Goal: Task Accomplishment & Management: Manage account settings

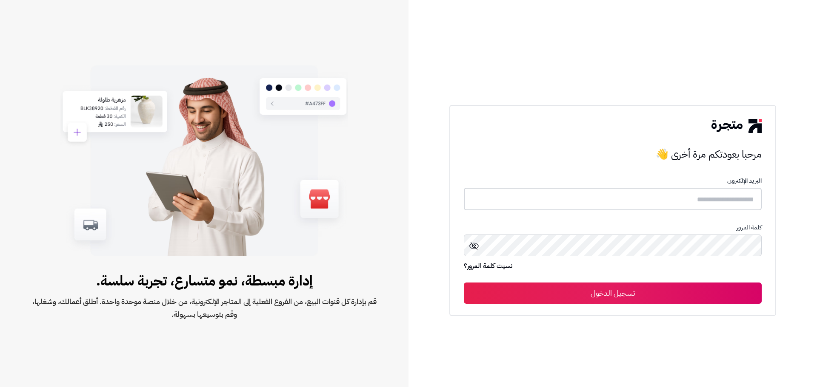
type input "**********"
click at [704, 303] on button "تسجيل الدخول" at bounding box center [613, 292] width 298 height 21
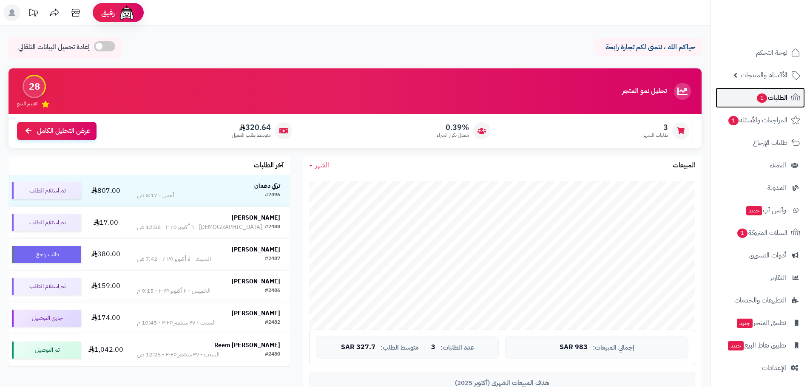
click at [765, 105] on link "الطلبات 1" at bounding box center [760, 98] width 89 height 20
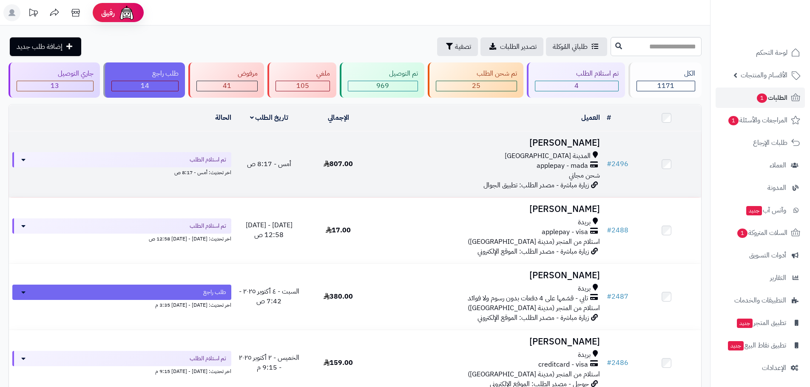
click at [591, 164] on div "applepay - mada" at bounding box center [488, 166] width 224 height 10
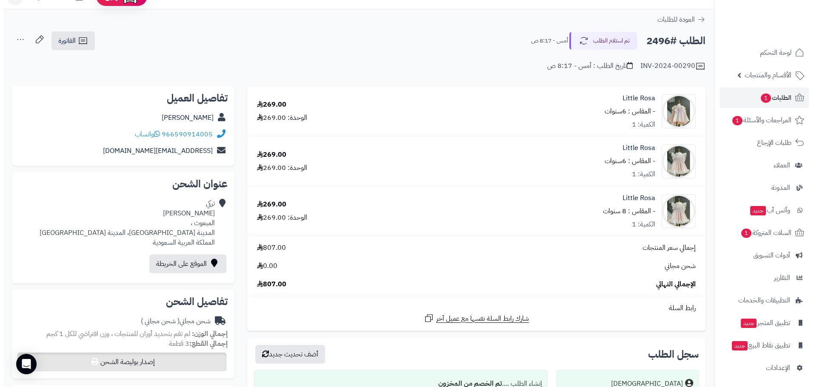
scroll to position [17, 0]
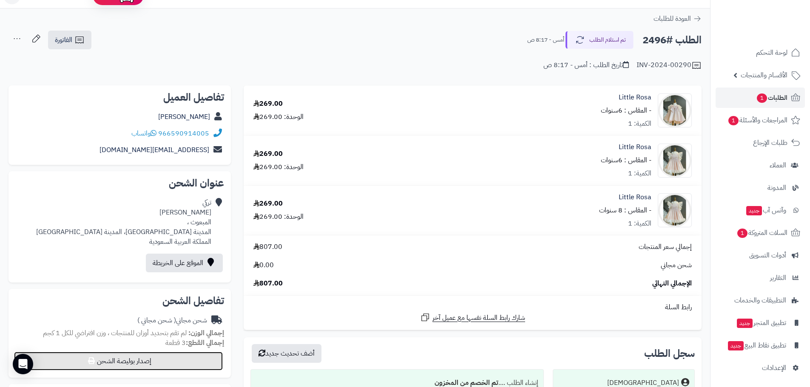
click at [100, 361] on button "إصدار بوليصة الشحن" at bounding box center [118, 361] width 209 height 19
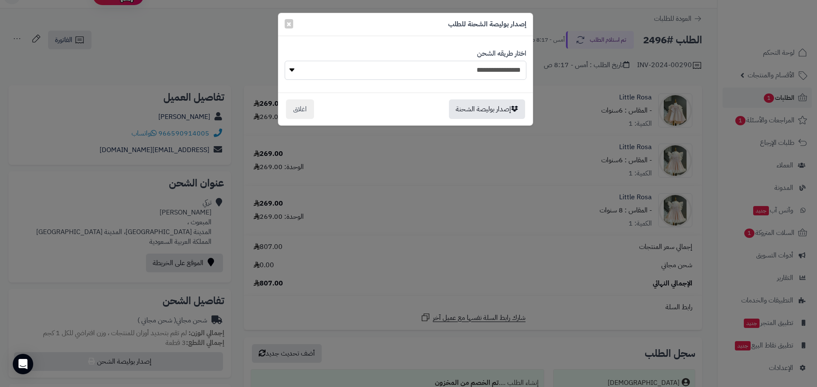
click at [481, 70] on select "**********" at bounding box center [406, 70] width 242 height 19
select select "******"
click at [285, 61] on select "**********" at bounding box center [406, 70] width 242 height 19
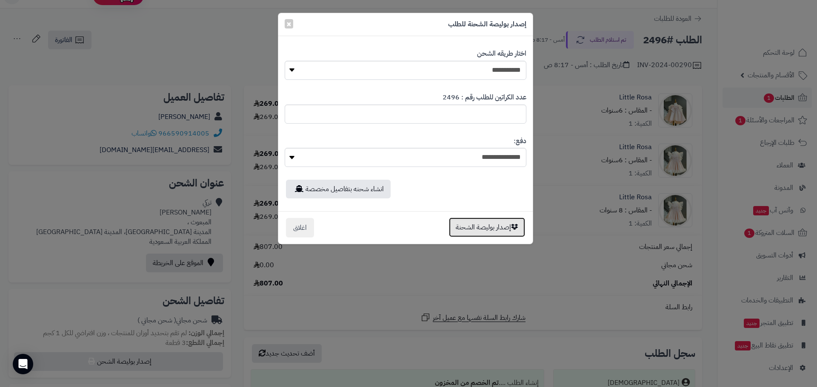
click at [500, 225] on button "إصدار بوليصة الشحنة" at bounding box center [487, 228] width 76 height 20
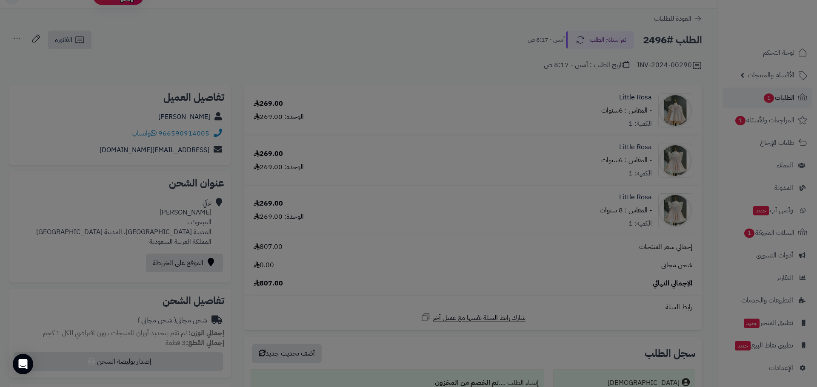
click at [305, 250] on body "رفيق ! 0 الطلبات معالجة مكتمل إرجاع المنتجات العملاء المتواجدون الان 1813 عملاء…" at bounding box center [408, 176] width 817 height 387
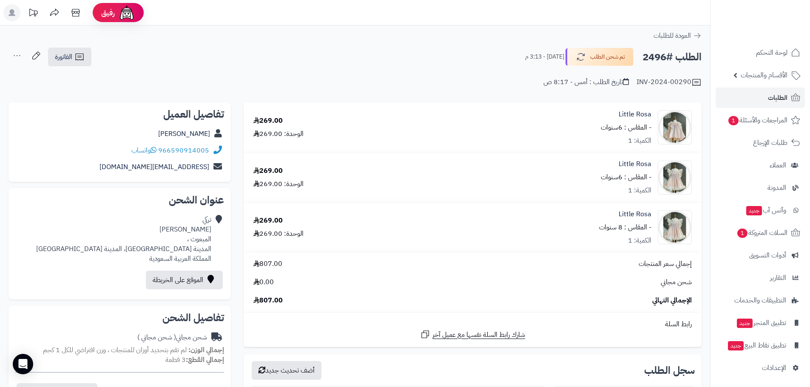
scroll to position [17, 0]
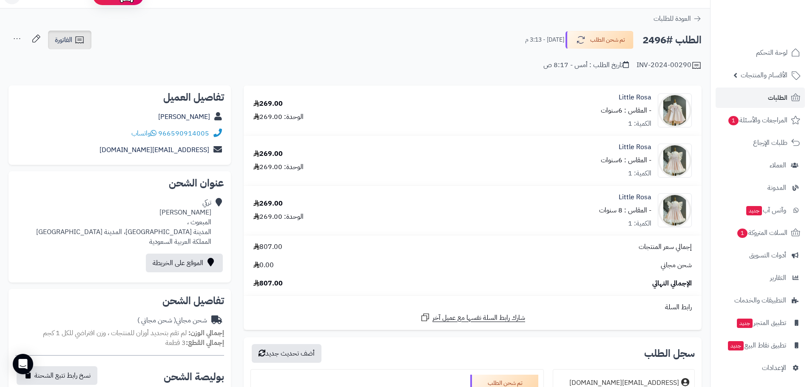
click at [77, 46] on link "الفاتورة" at bounding box center [69, 40] width 43 height 19
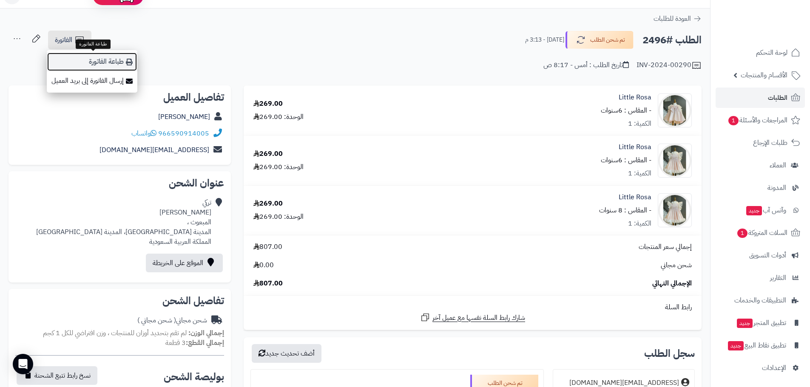
click at [112, 63] on link "طباعة الفاتورة" at bounding box center [92, 61] width 91 height 19
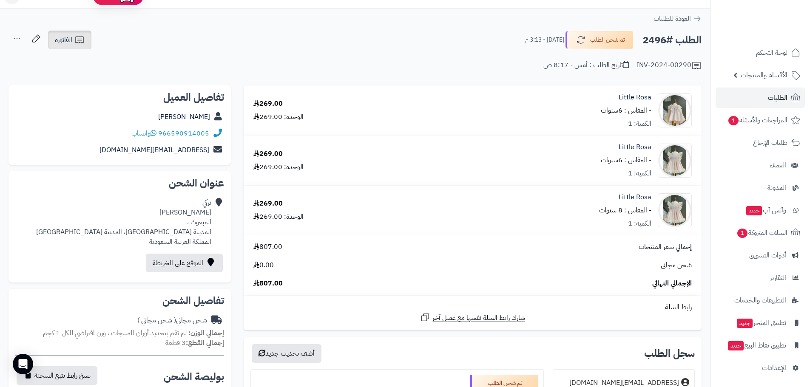
click at [85, 38] on icon at bounding box center [79, 40] width 10 height 10
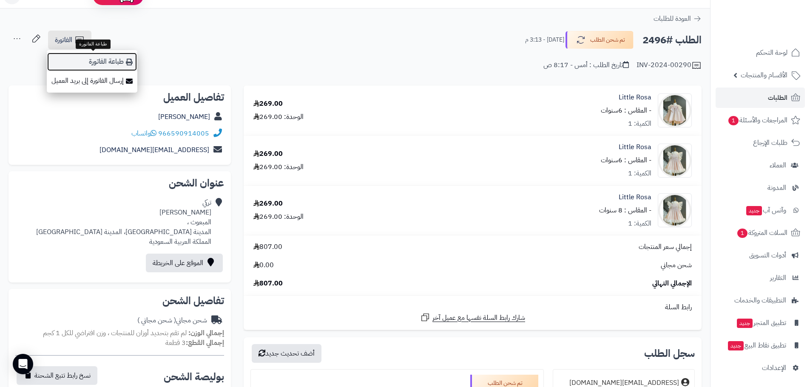
click at [103, 55] on link "طباعة الفاتورة" at bounding box center [92, 61] width 91 height 19
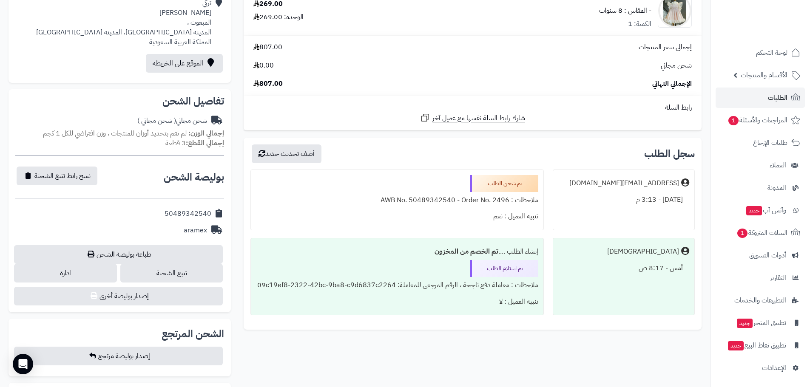
scroll to position [221, 0]
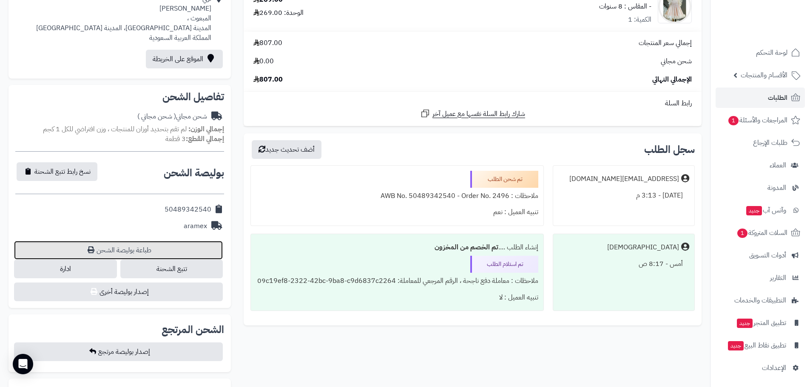
click at [128, 247] on link "طباعة بوليصة الشحن" at bounding box center [118, 250] width 209 height 19
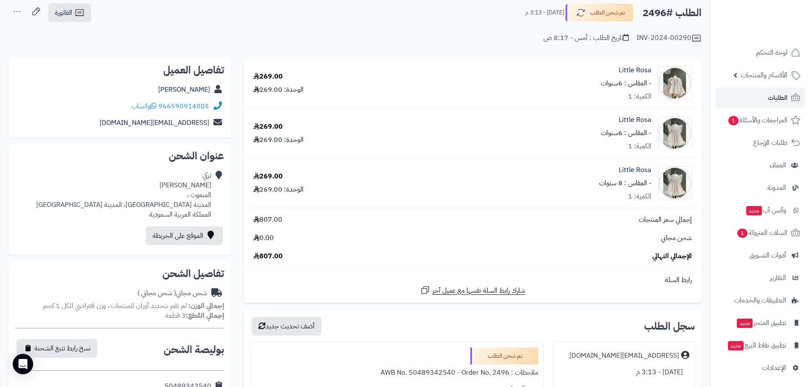
scroll to position [0, 0]
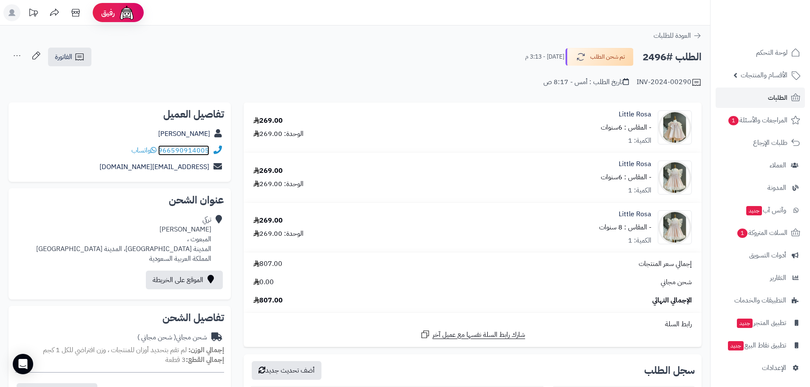
click at [164, 149] on link "966590914005" at bounding box center [183, 150] width 51 height 10
click at [746, 75] on span "الأقسام والمنتجات" at bounding box center [764, 75] width 47 height 12
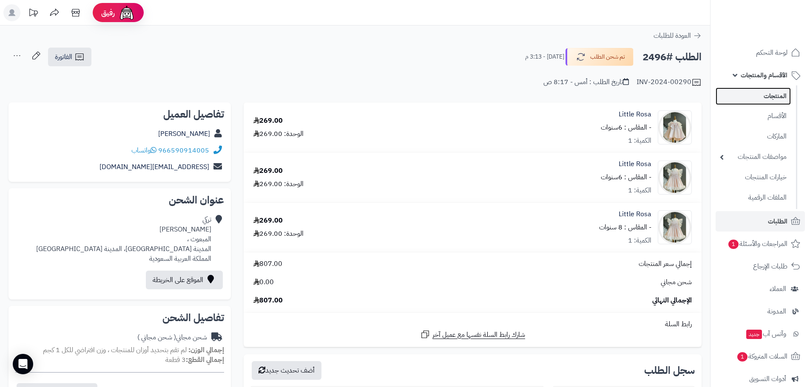
click at [771, 94] on link "المنتجات" at bounding box center [753, 96] width 75 height 17
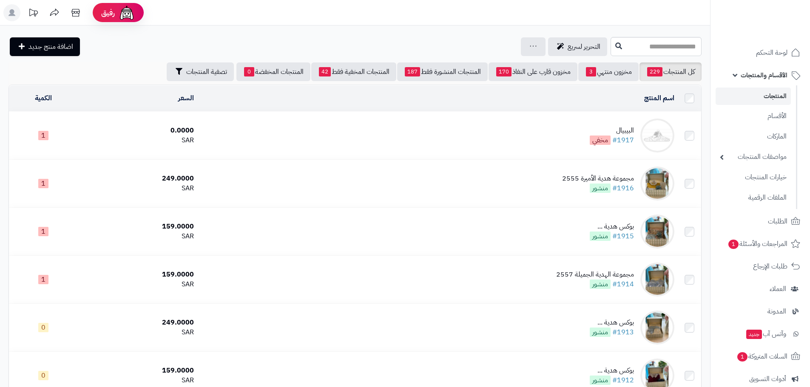
click at [638, 126] on td "البيبيال #1917 مخفي" at bounding box center [437, 136] width 481 height 48
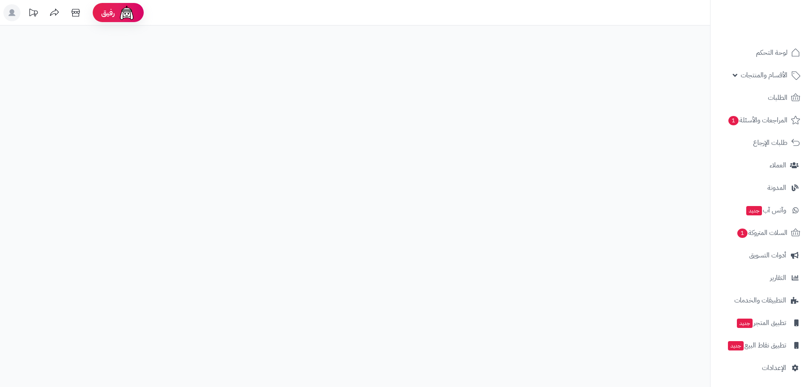
select select
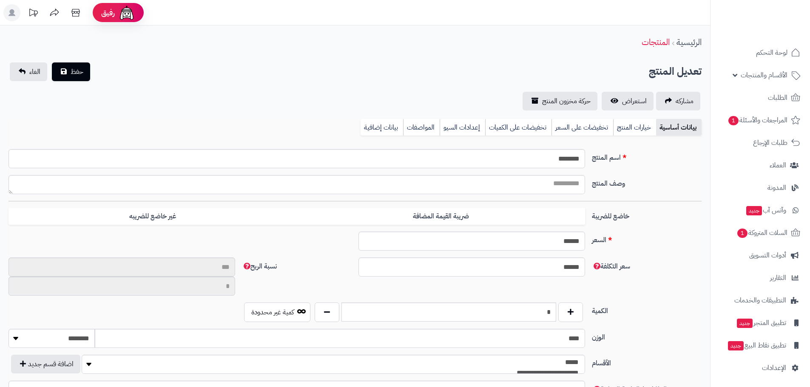
type input "****"
type input "********"
type input "****"
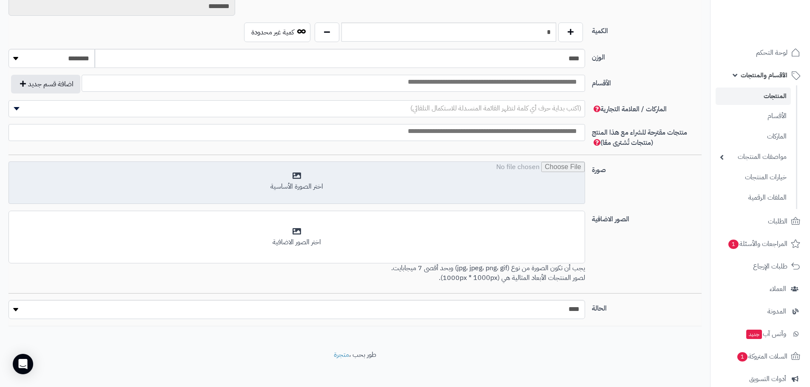
scroll to position [422, 0]
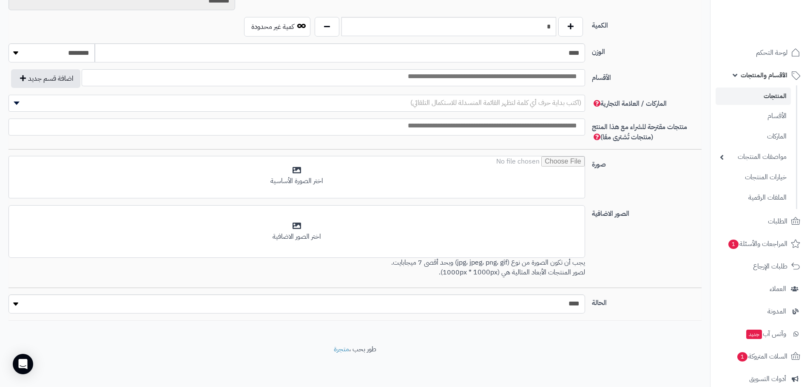
click at [773, 94] on link "المنتجات" at bounding box center [753, 96] width 75 height 17
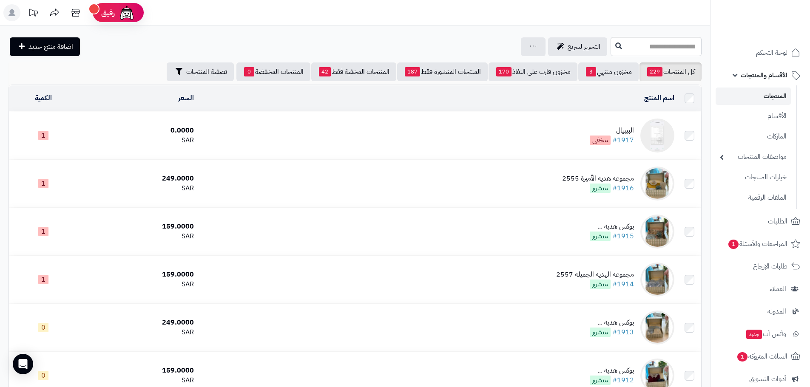
click at [657, 133] on img at bounding box center [658, 136] width 34 height 34
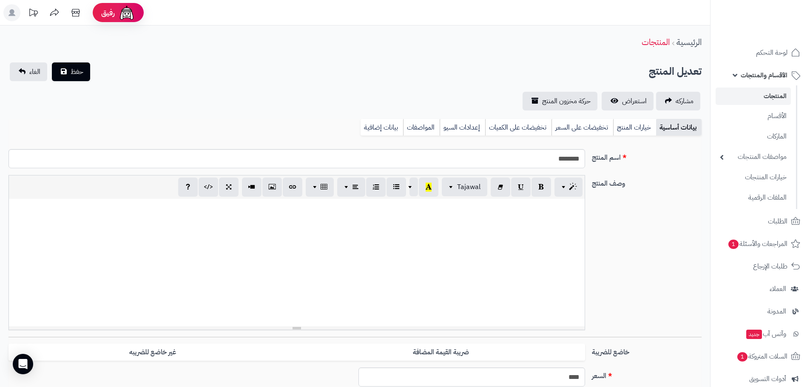
select select
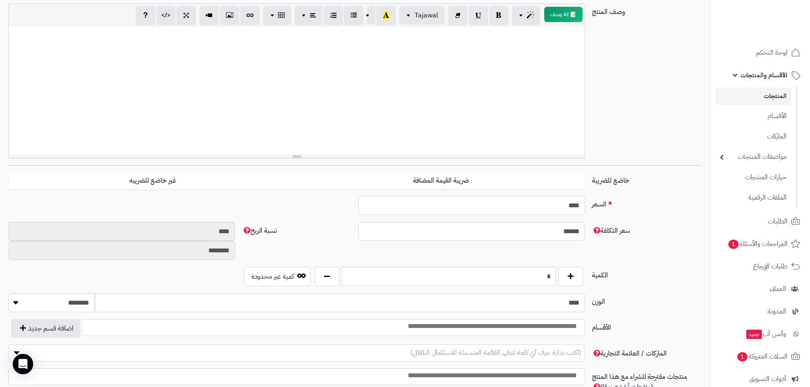
scroll to position [452, 0]
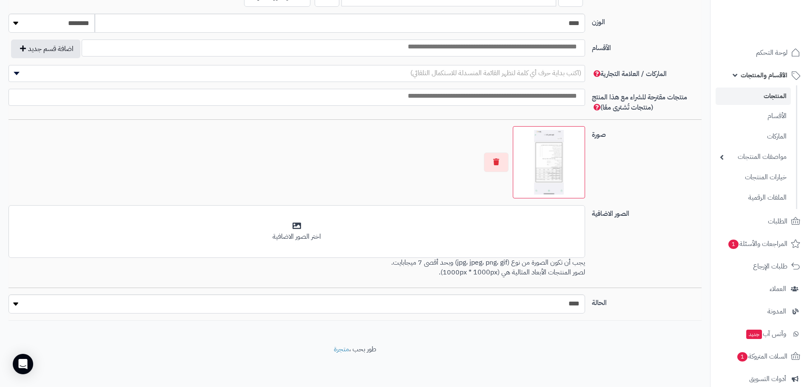
click at [555, 169] on img at bounding box center [549, 162] width 65 height 65
click at [551, 168] on img at bounding box center [549, 162] width 65 height 65
click at [551, 169] on img at bounding box center [549, 162] width 65 height 65
click at [555, 173] on img at bounding box center [549, 162] width 65 height 65
click at [554, 174] on img at bounding box center [549, 162] width 65 height 65
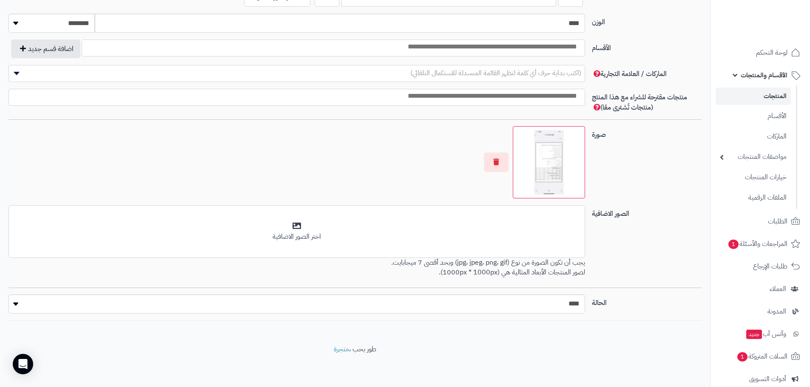
click at [554, 174] on img at bounding box center [549, 162] width 65 height 65
click at [552, 173] on img at bounding box center [549, 162] width 65 height 65
click at [555, 151] on img at bounding box center [549, 162] width 65 height 65
click at [809, 125] on li "الأقسام والمنتجات المنتجات الأقسام الماركات مواصفات المنتجات مواصفات المنتجات أ…" at bounding box center [761, 137] width 100 height 144
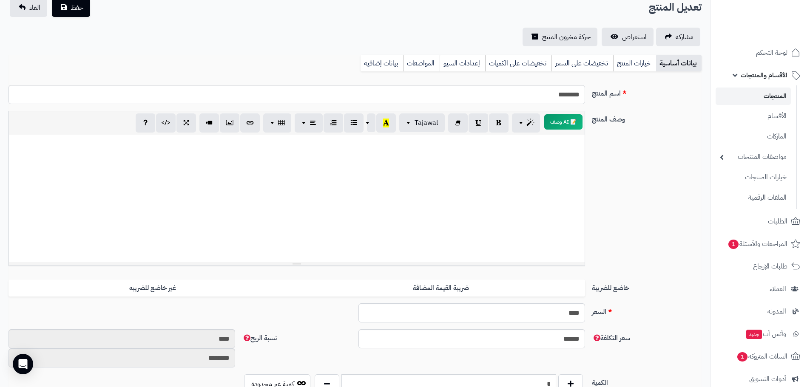
scroll to position [20, 0]
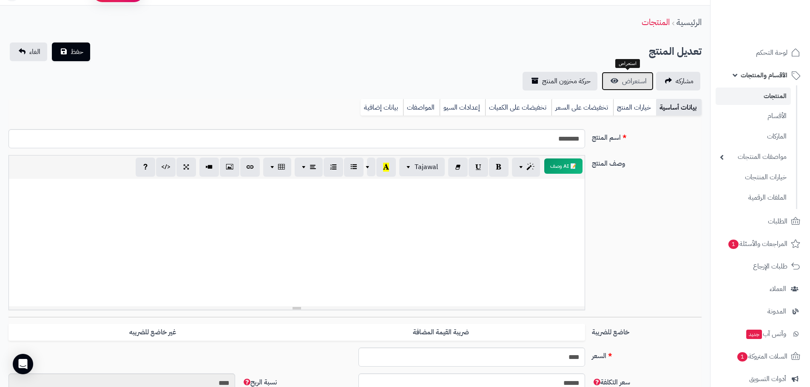
click at [634, 82] on span "استعراض" at bounding box center [634, 81] width 25 height 10
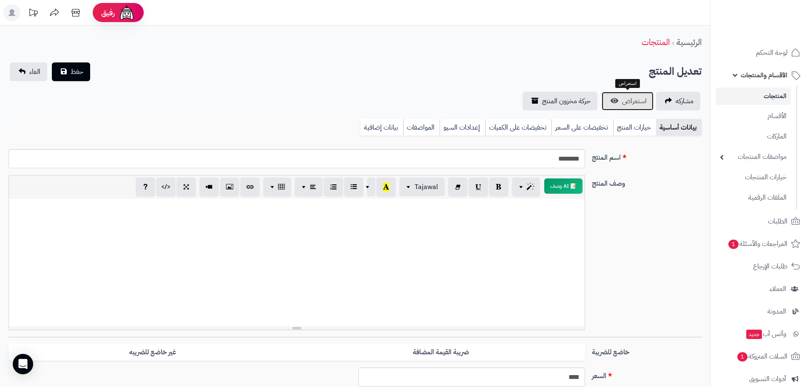
scroll to position [3, 0]
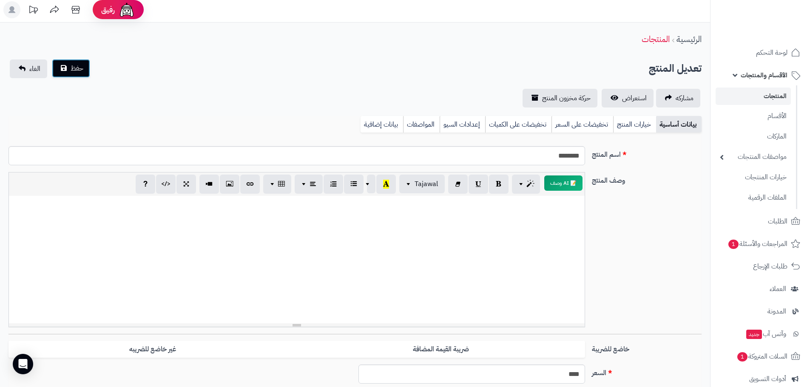
click at [81, 67] on span "حفظ" at bounding box center [77, 68] width 13 height 10
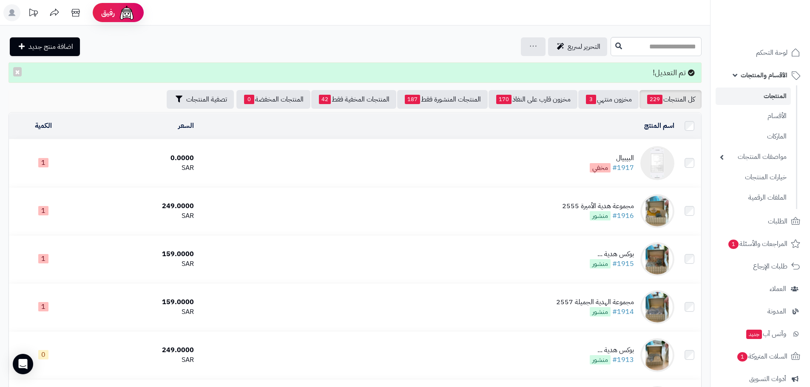
click at [666, 166] on img at bounding box center [658, 163] width 34 height 34
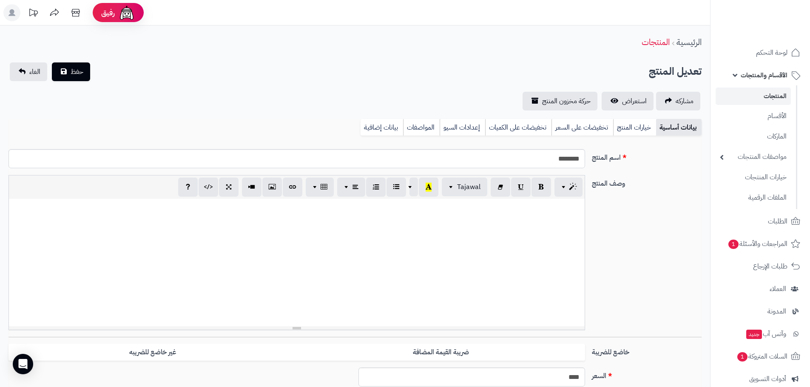
select select
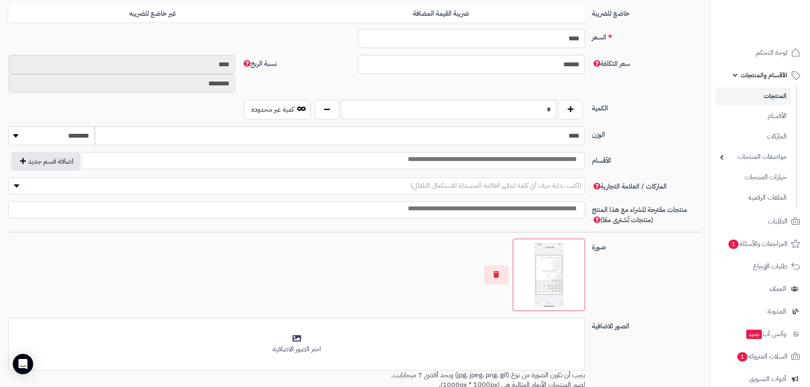
scroll to position [452, 0]
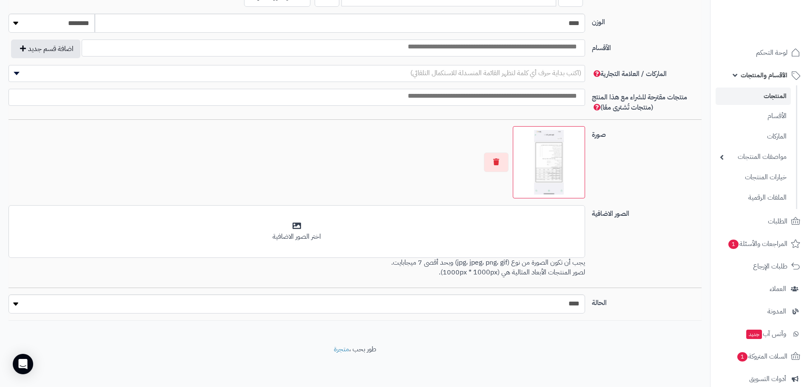
click at [533, 159] on img at bounding box center [549, 162] width 65 height 65
click at [533, 180] on img at bounding box center [549, 162] width 65 height 65
click at [495, 165] on button "button" at bounding box center [496, 162] width 25 height 20
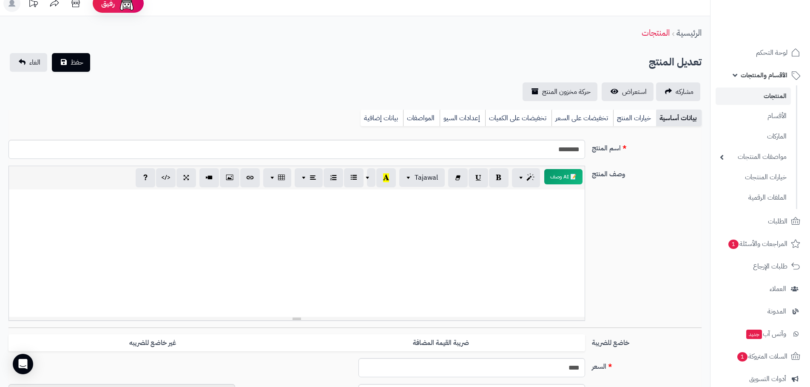
scroll to position [3, 0]
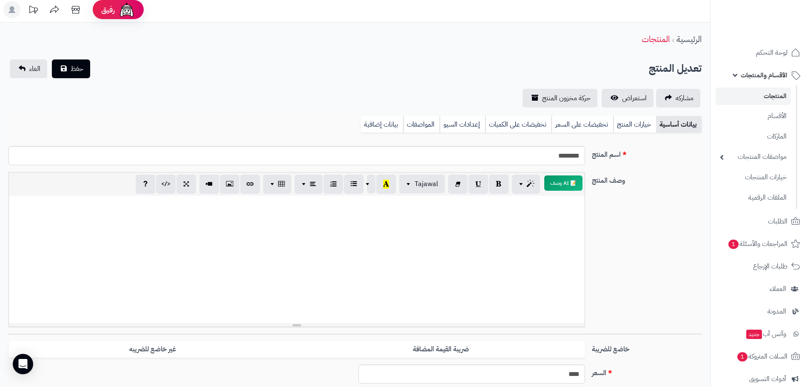
click at [780, 100] on link "المنتجات" at bounding box center [753, 96] width 75 height 17
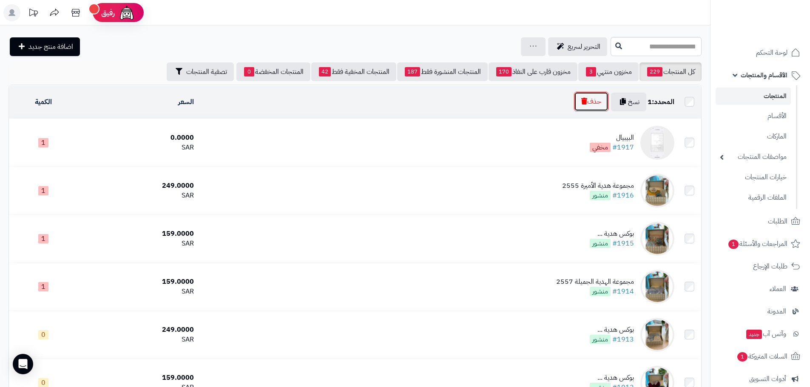
click at [598, 105] on button "حذف" at bounding box center [591, 102] width 34 height 20
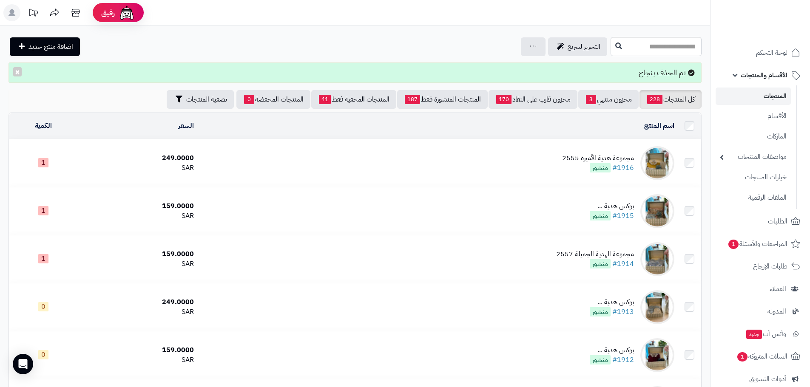
click at [744, 77] on span "الأقسام والمنتجات" at bounding box center [764, 75] width 47 height 12
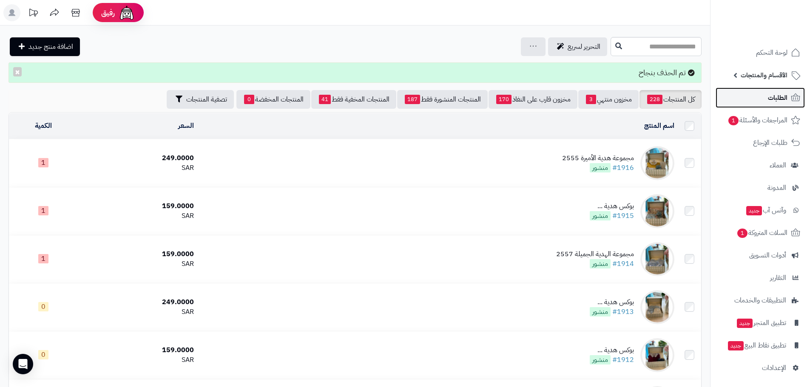
click at [774, 98] on span "الطلبات" at bounding box center [778, 98] width 20 height 12
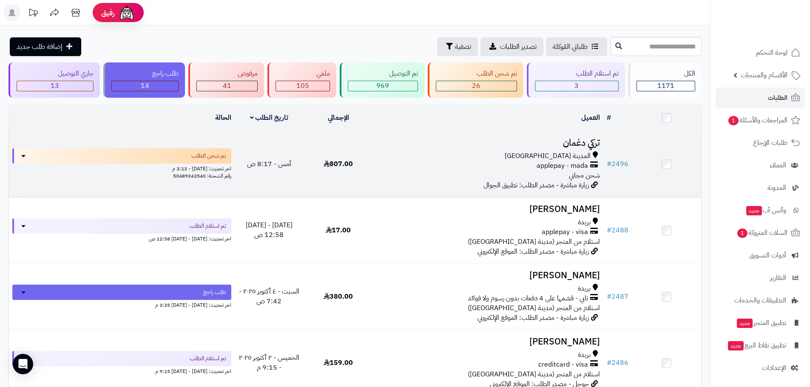
click at [577, 138] on h3 "تركي دغمان" at bounding box center [488, 143] width 224 height 10
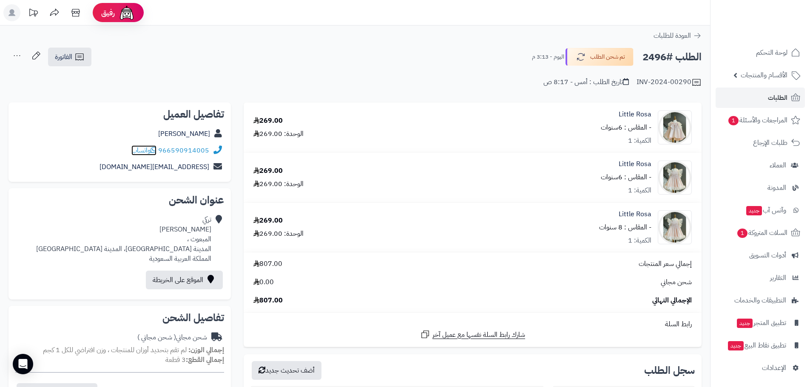
click at [147, 148] on span "واتساب" at bounding box center [143, 150] width 25 height 10
